Goal: Check status: Check status

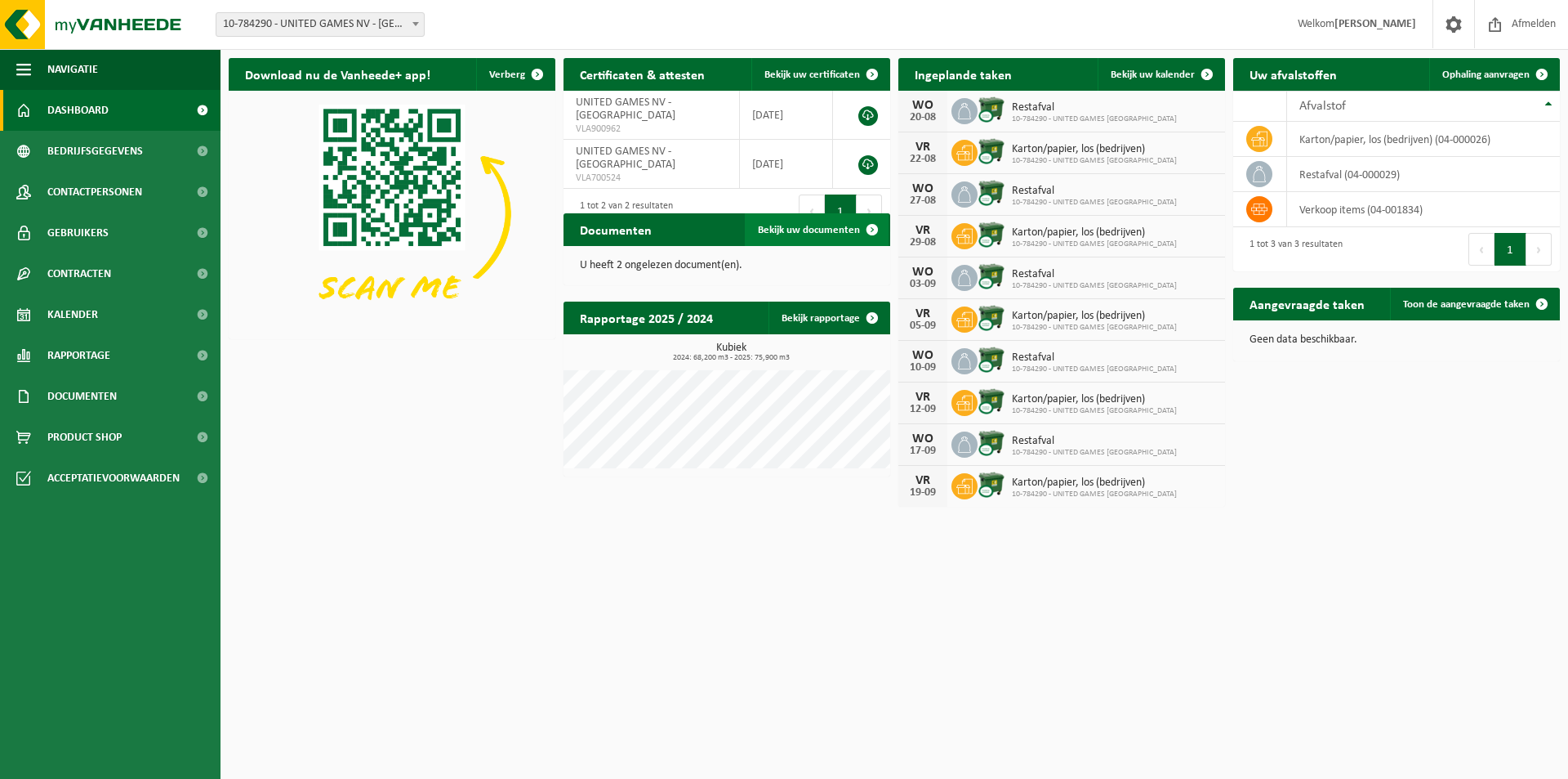
click at [816, 229] on span "Bekijk uw documenten" at bounding box center [808, 229] width 102 height 10
